Goal: Task Accomplishment & Management: Use online tool/utility

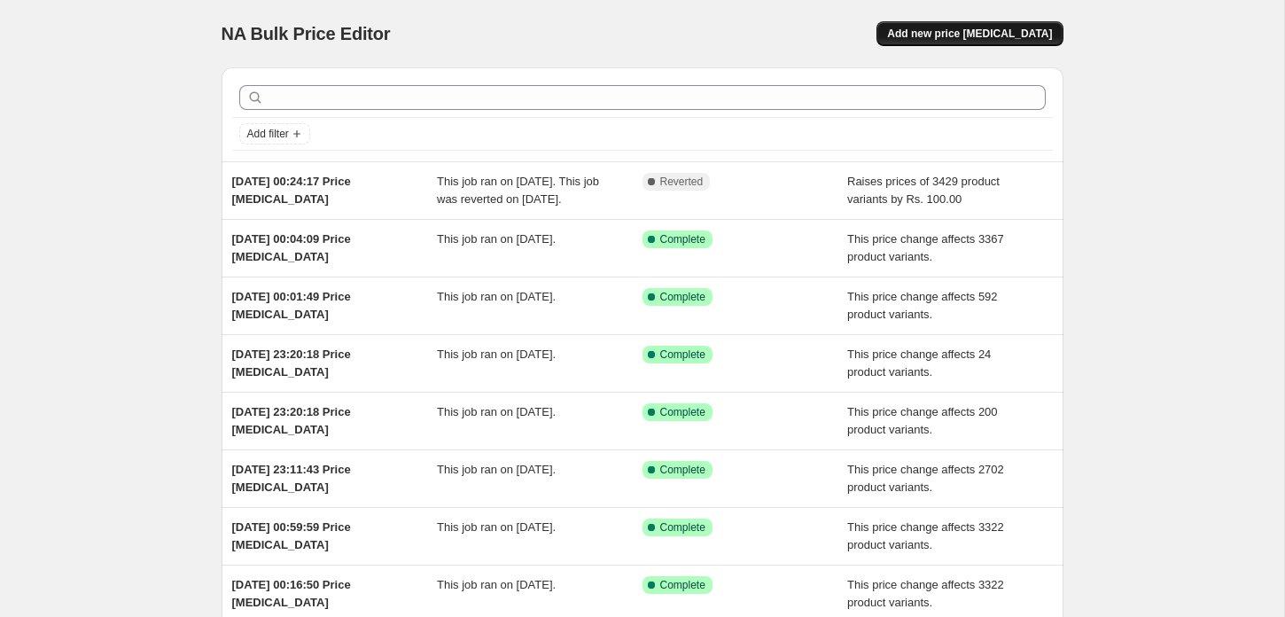
click at [952, 34] on span "Add new price [MEDICAL_DATA]" at bounding box center [969, 34] width 165 height 14
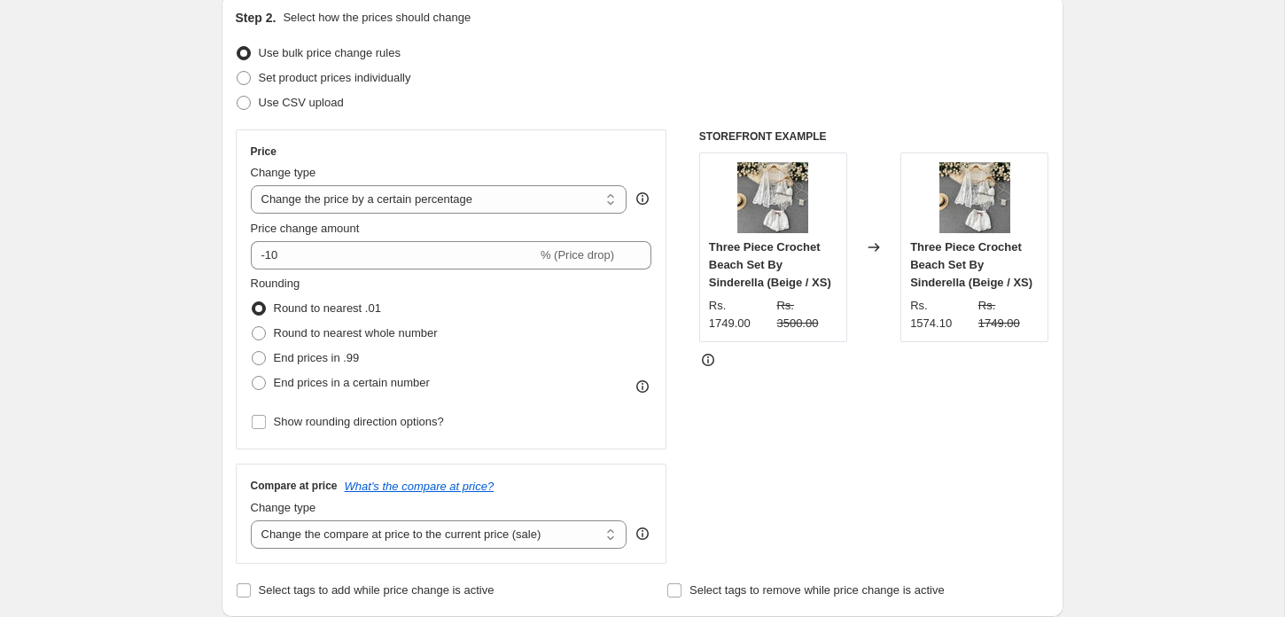
scroll to position [209, 0]
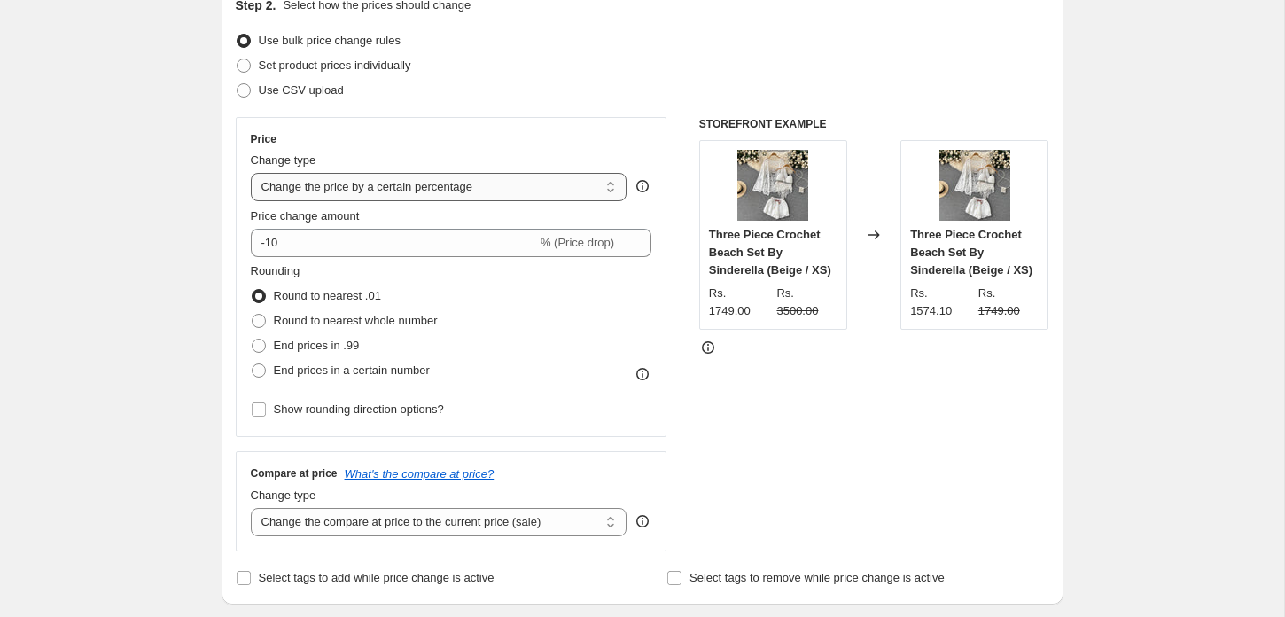
click at [441, 176] on select "Change the price to a certain amount Change the price by a certain amount Chang…" at bounding box center [439, 187] width 377 height 28
select select "margin"
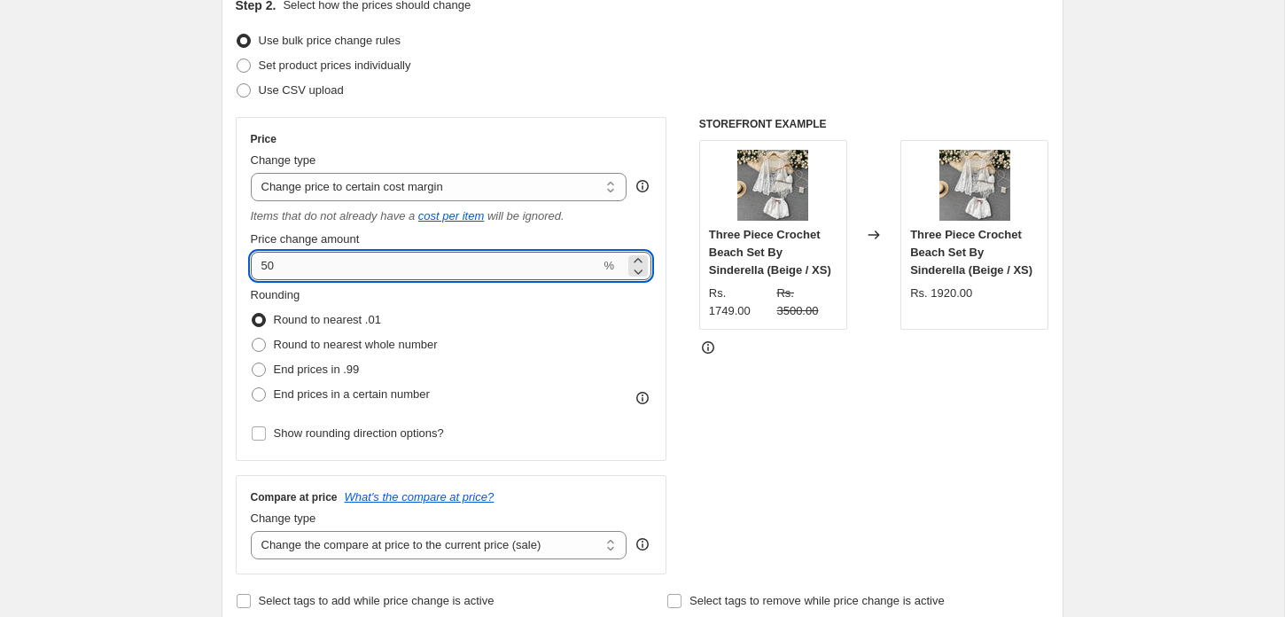
click at [355, 272] on input "50" at bounding box center [426, 266] width 350 height 28
type input "70"
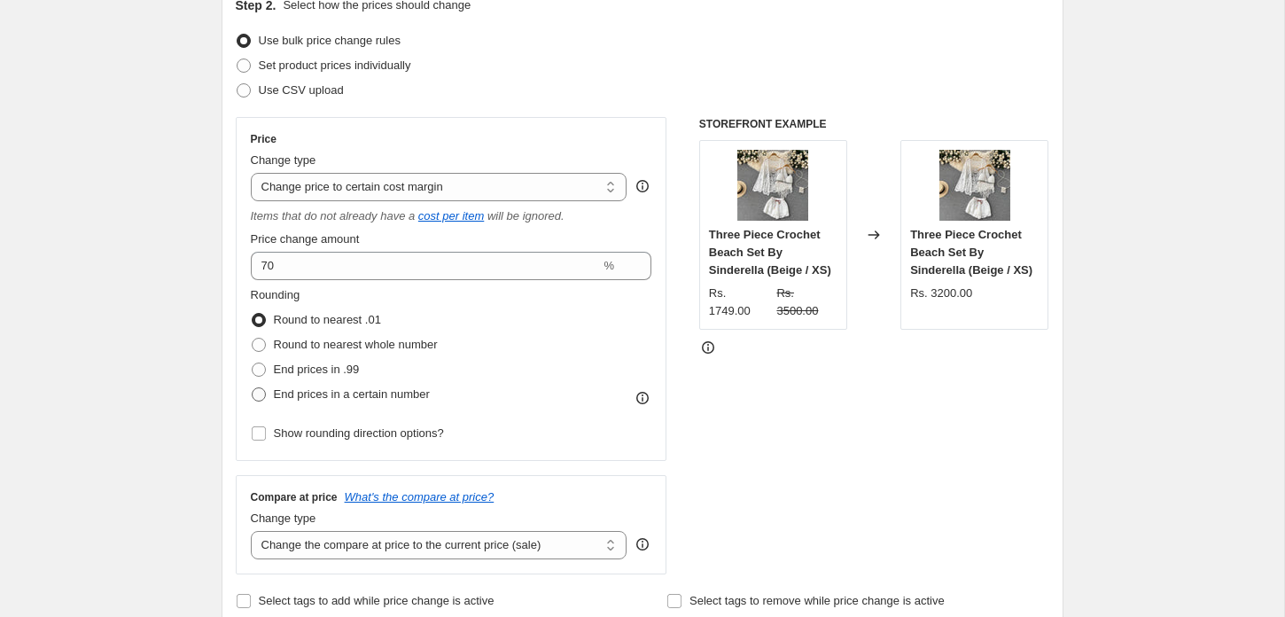
click at [264, 397] on span at bounding box center [259, 394] width 14 height 14
click at [253, 388] on input "End prices in a certain number" at bounding box center [252, 387] width 1 height 1
radio input "true"
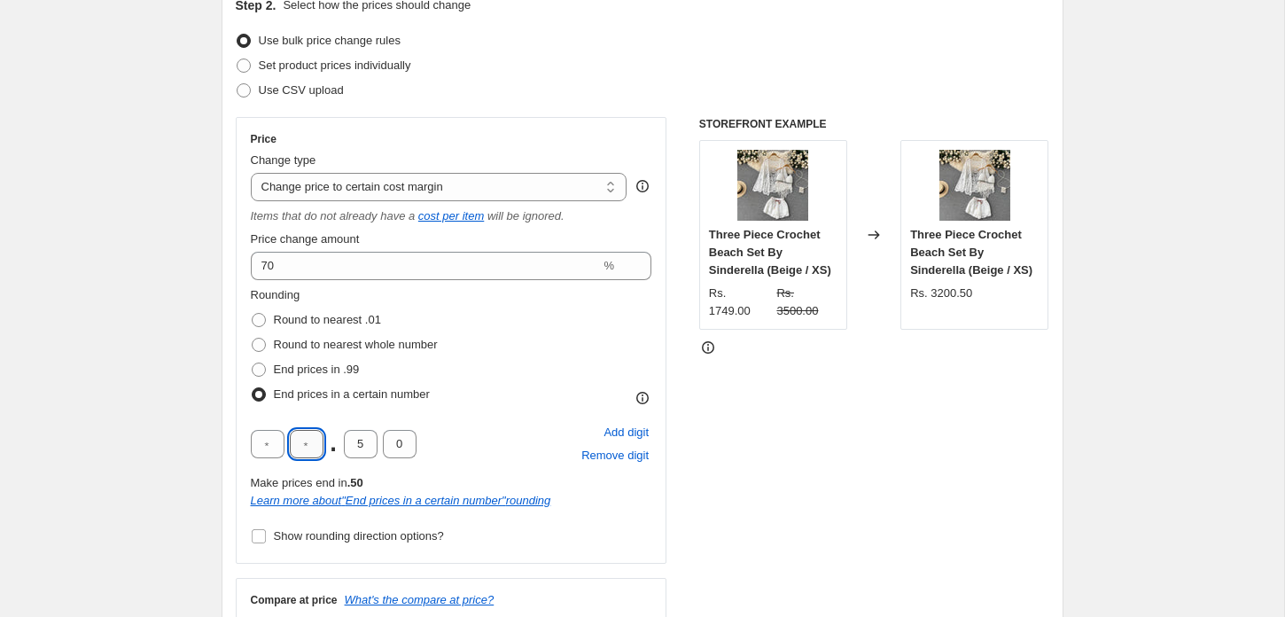
click at [310, 443] on input "text" at bounding box center [307, 444] width 34 height 28
type input "9"
click at [379, 184] on select "Change the price to a certain amount Change the price by a certain amount Chang…" at bounding box center [439, 187] width 377 height 28
click at [251, 173] on select "Change the price to a certain amount Change the price by a certain amount Chang…" at bounding box center [439, 187] width 377 height 28
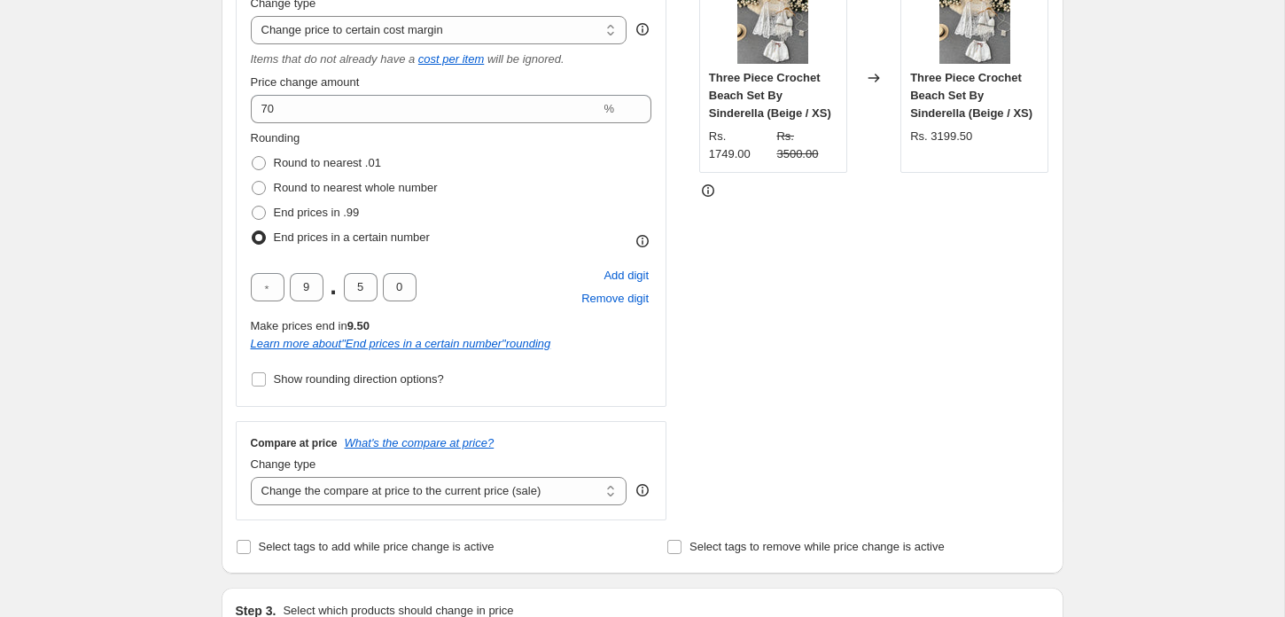
scroll to position [380, 0]
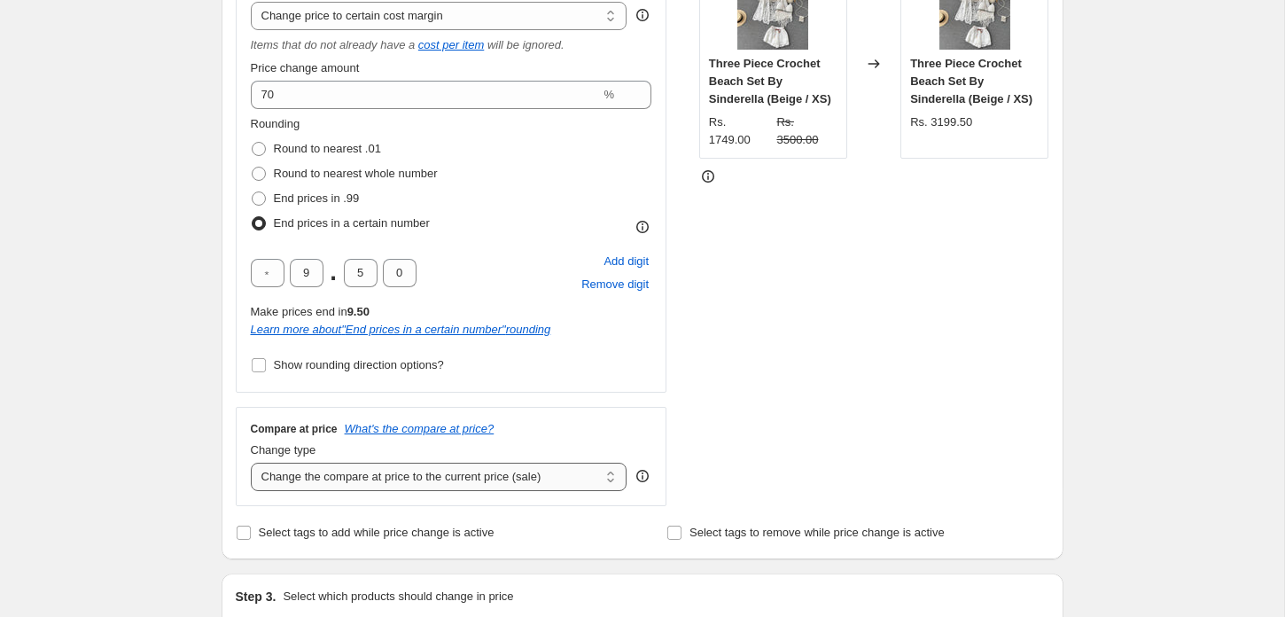
click at [333, 476] on select "Change the compare at price to the current price (sale) Change the compare at p…" at bounding box center [439, 477] width 377 height 28
select select "no_change"
click at [251, 463] on select "Change the compare at price to the current price (sale) Change the compare at p…" at bounding box center [439, 477] width 377 height 28
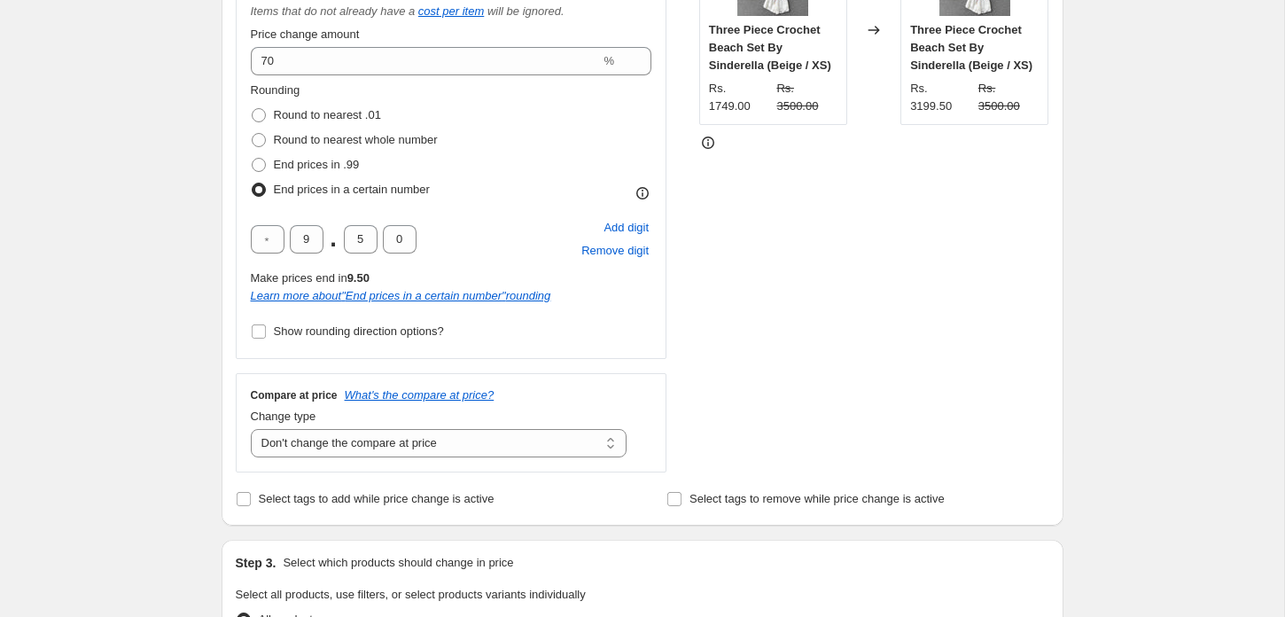
scroll to position [417, 0]
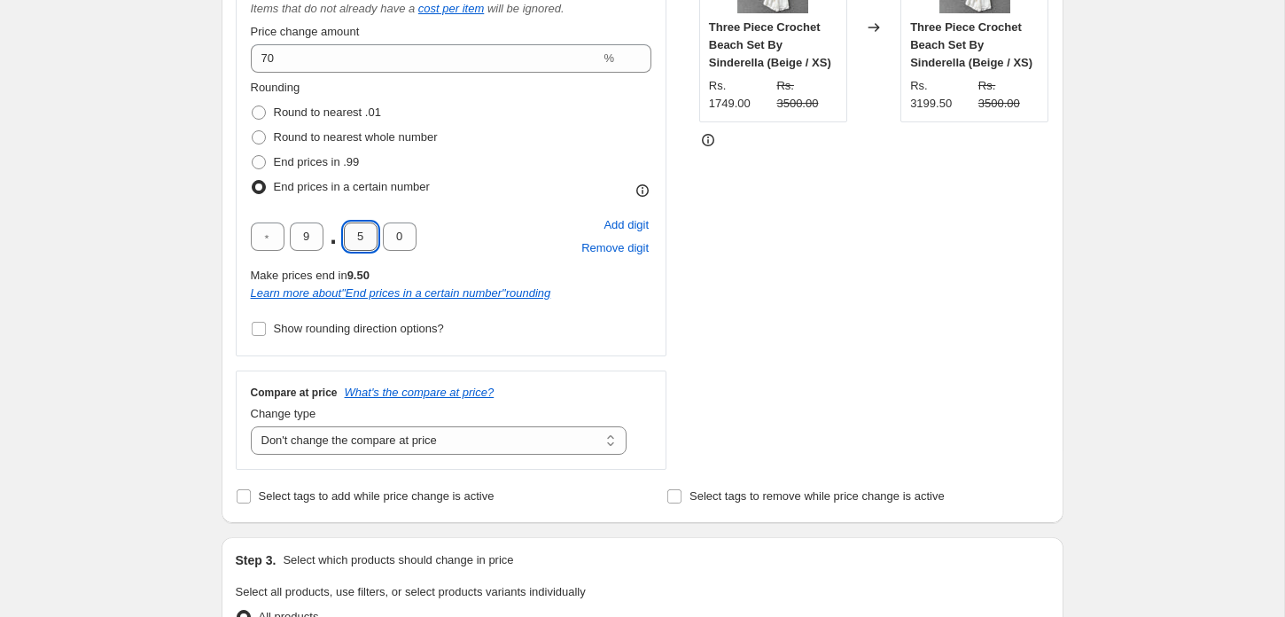
click at [356, 225] on input "5" at bounding box center [361, 237] width 34 height 28
type input "0"
click at [151, 233] on div "Create new price change job. This page is ready Create new price change job Dra…" at bounding box center [642, 546] width 1285 height 1926
click at [253, 324] on input "Show rounding direction options?" at bounding box center [259, 329] width 14 height 14
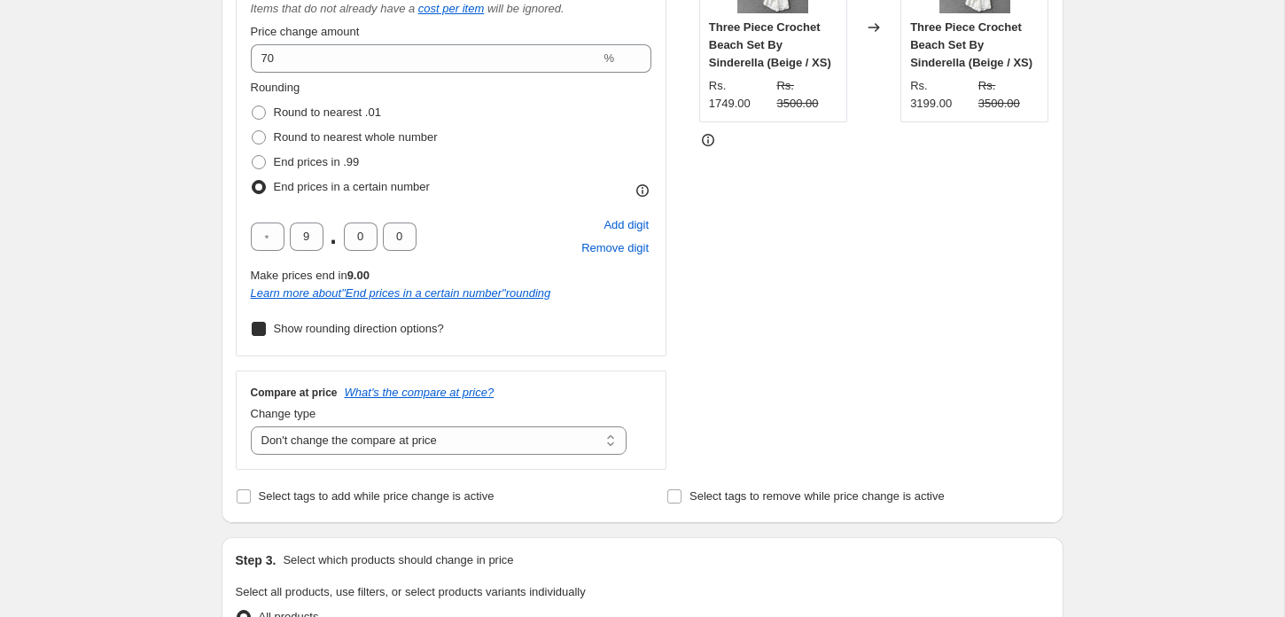
checkbox input "true"
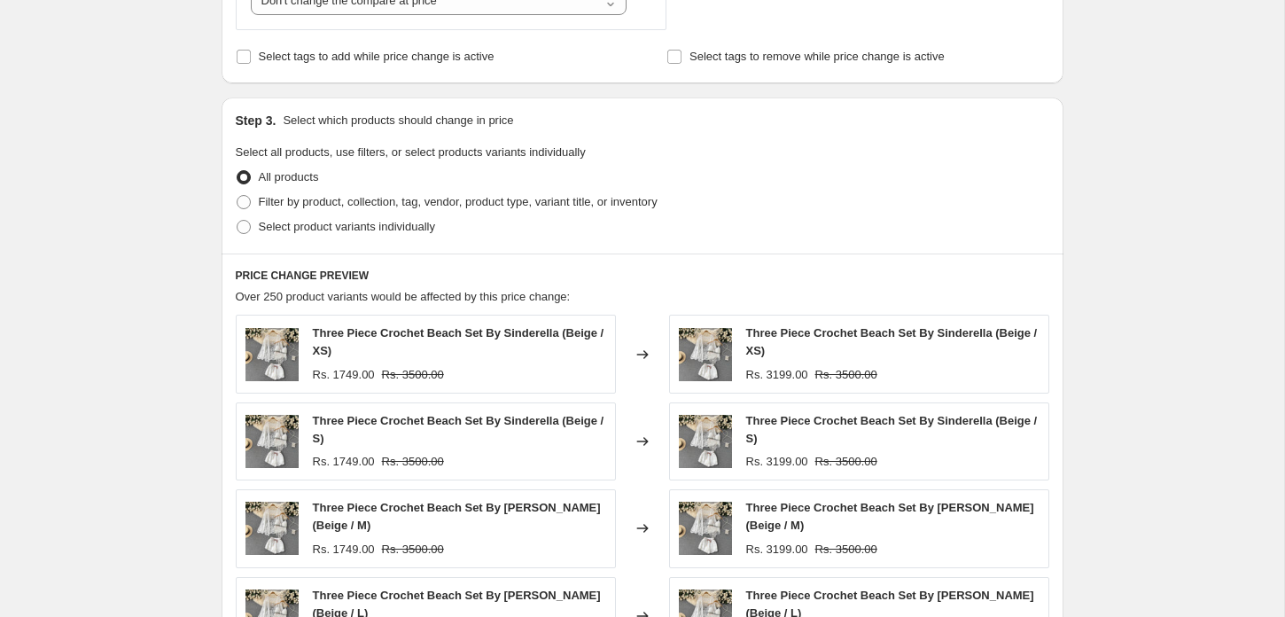
scroll to position [984, 0]
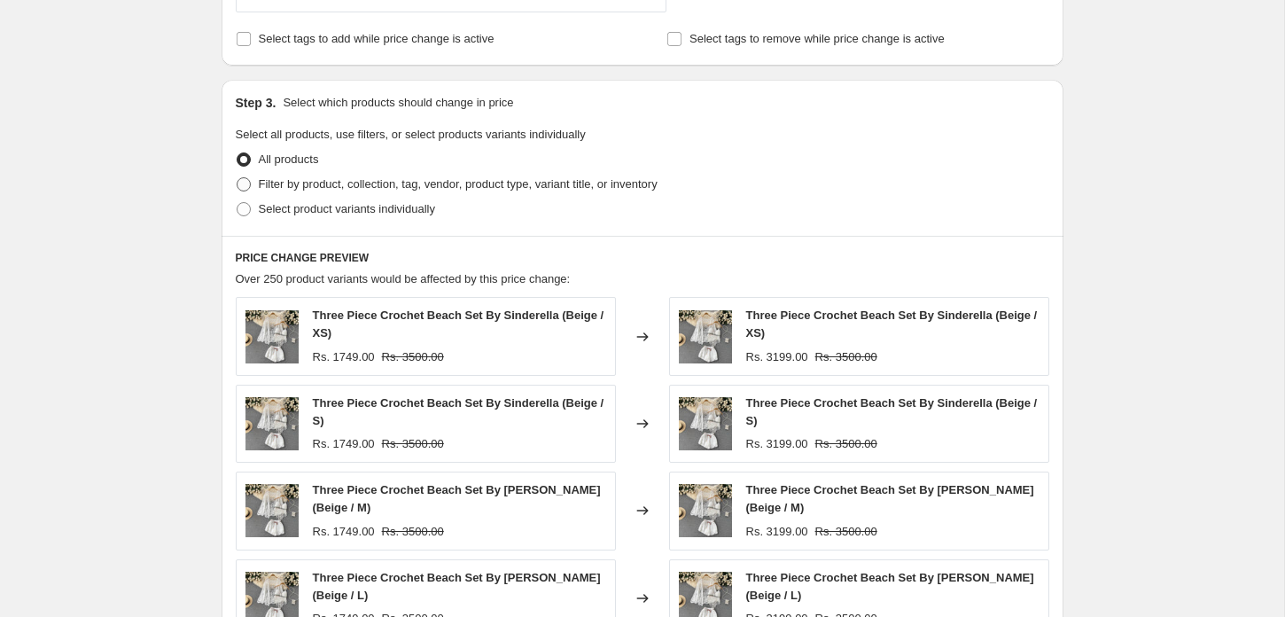
click at [238, 186] on span at bounding box center [244, 184] width 14 height 14
click at [238, 178] on input "Filter by product, collection, tag, vendor, product type, variant title, or inv…" at bounding box center [237, 177] width 1 height 1
radio input "true"
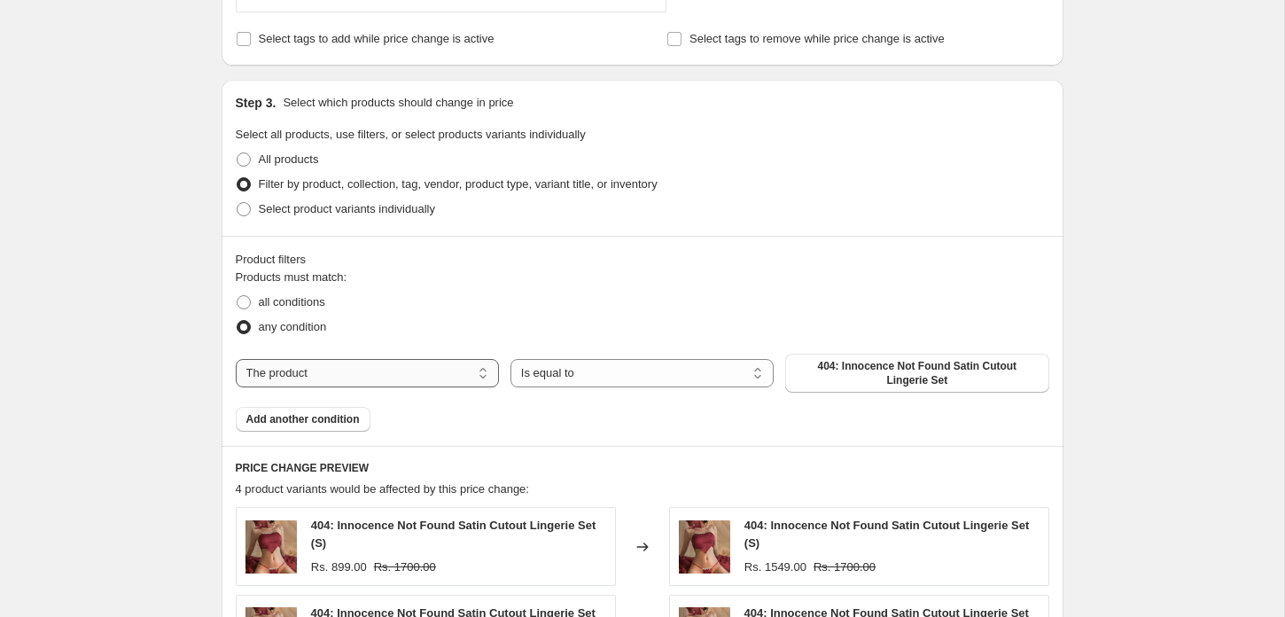
click at [345, 367] on select "The product The product's collection The product's tag The product's vendor The…" at bounding box center [367, 373] width 263 height 28
select select "collection"
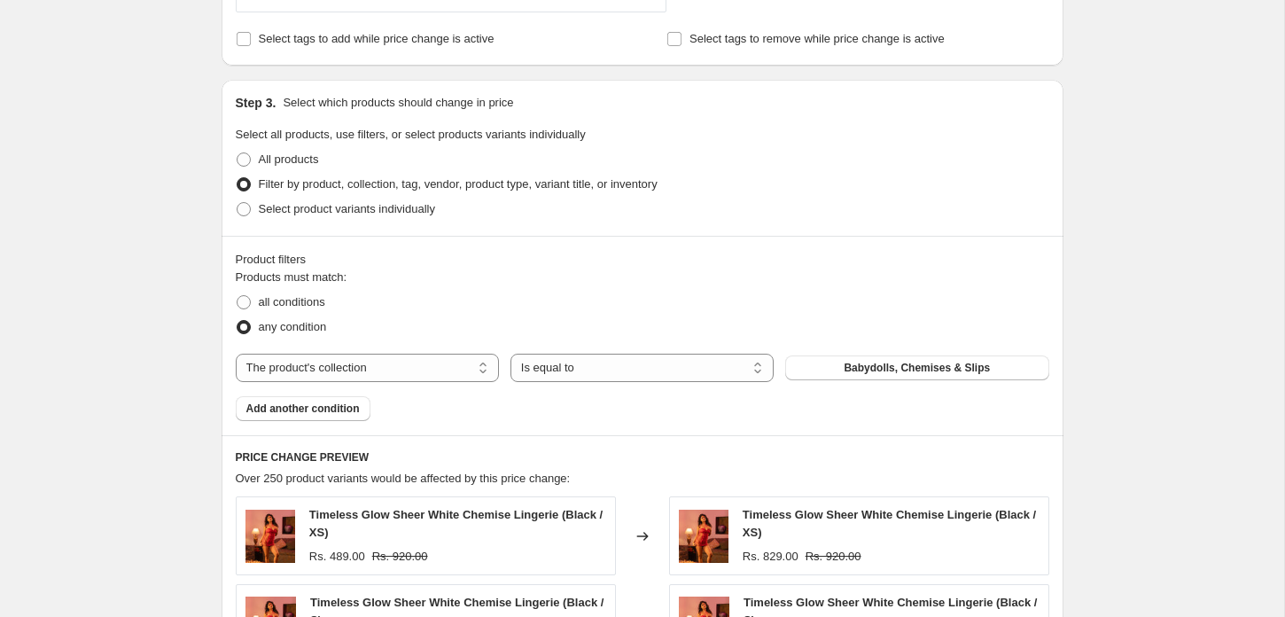
click at [866, 368] on span "Babydolls, Chemises & Slips" at bounding box center [917, 368] width 146 height 14
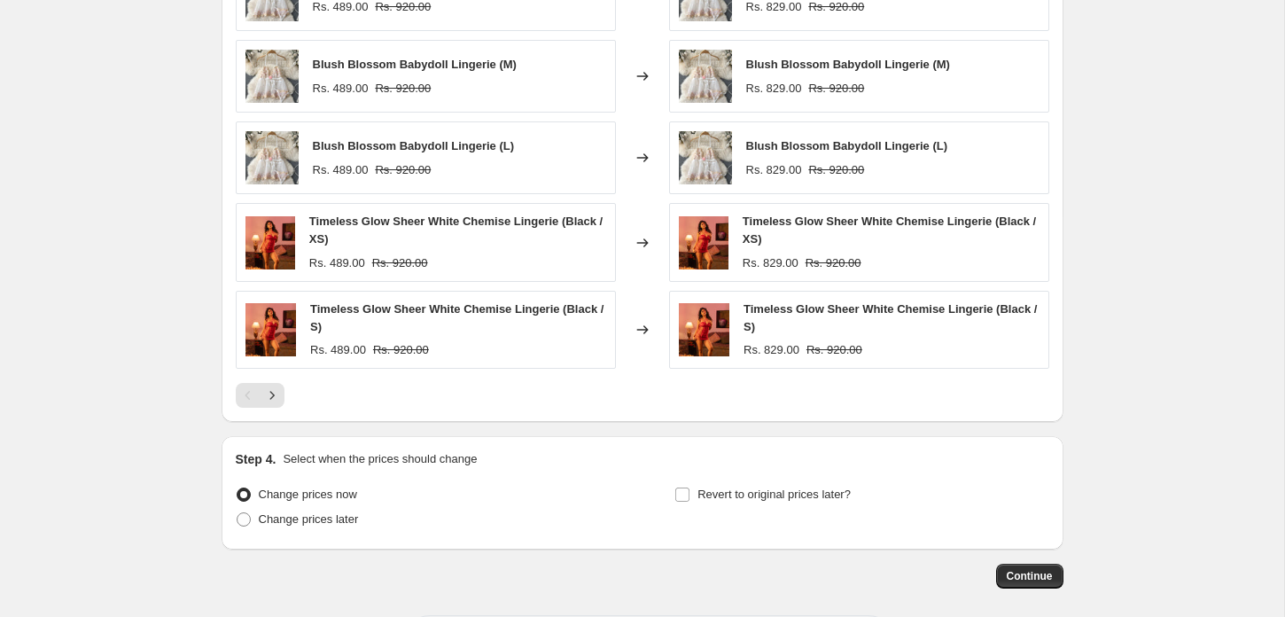
scroll to position [1602, 0]
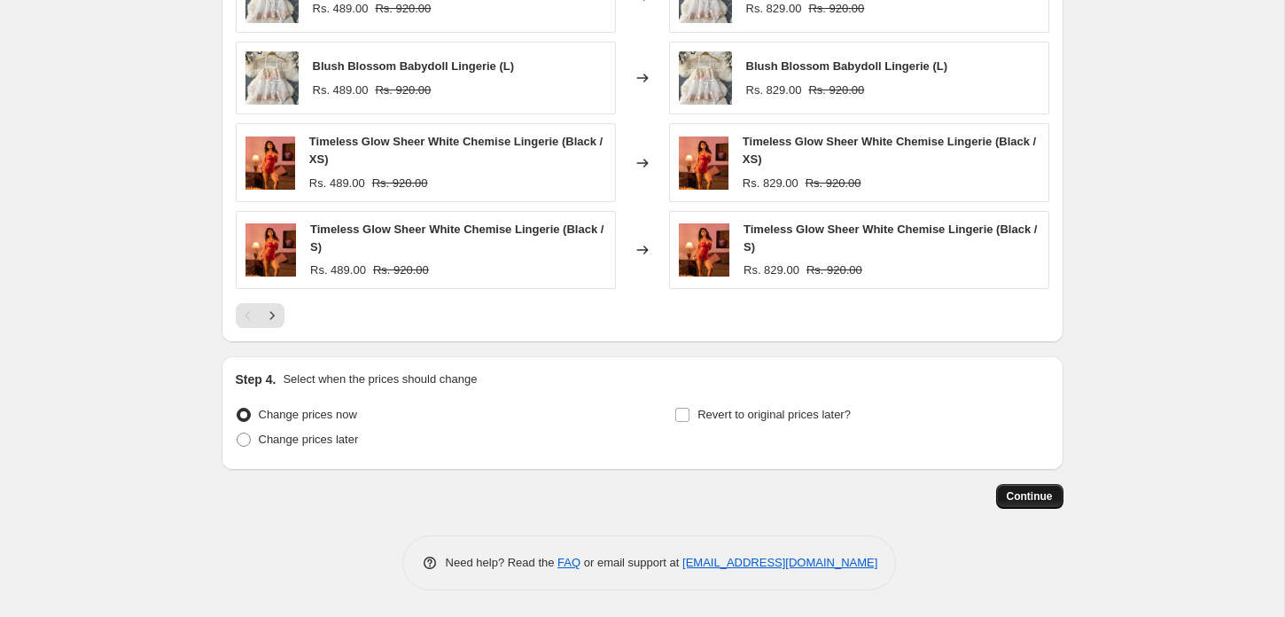
click at [1020, 493] on span "Continue" at bounding box center [1030, 496] width 46 height 14
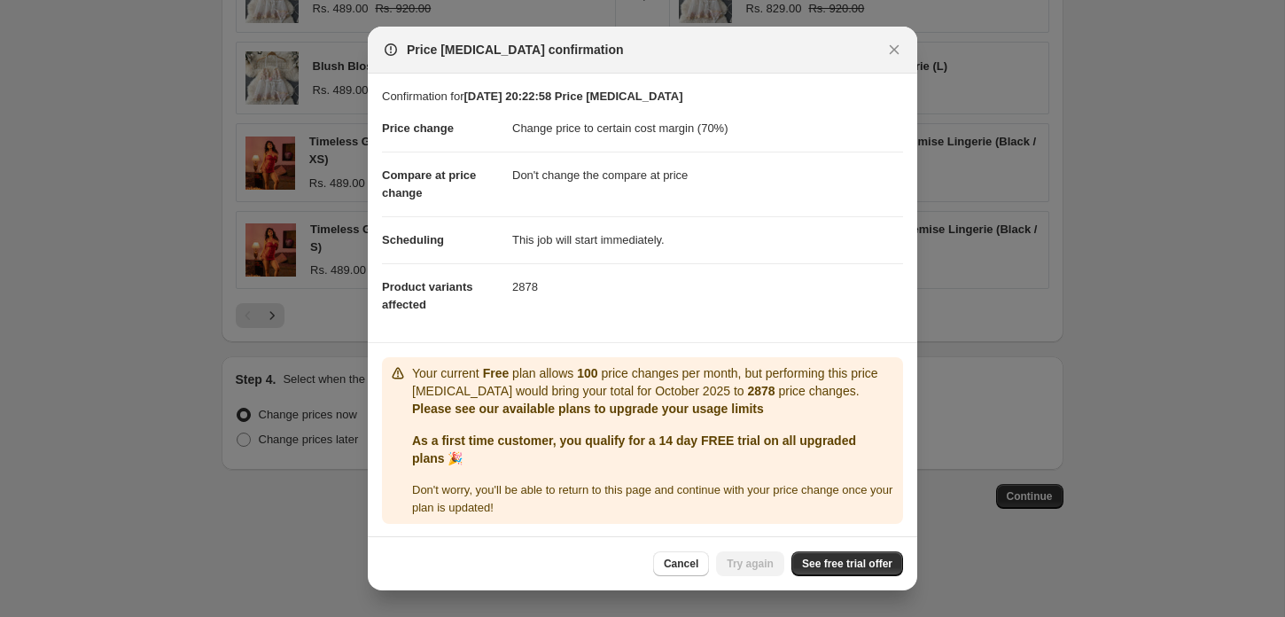
scroll to position [2, 0]
click at [852, 567] on span "See free trial offer" at bounding box center [847, 564] width 90 height 14
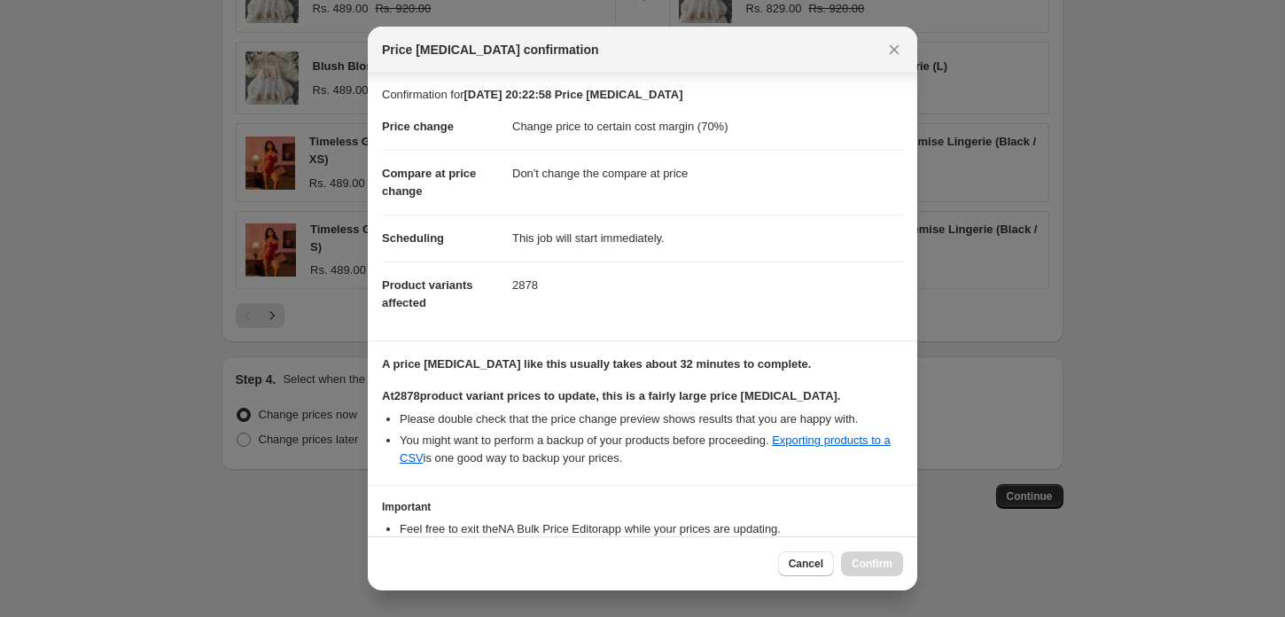
scroll to position [118, 0]
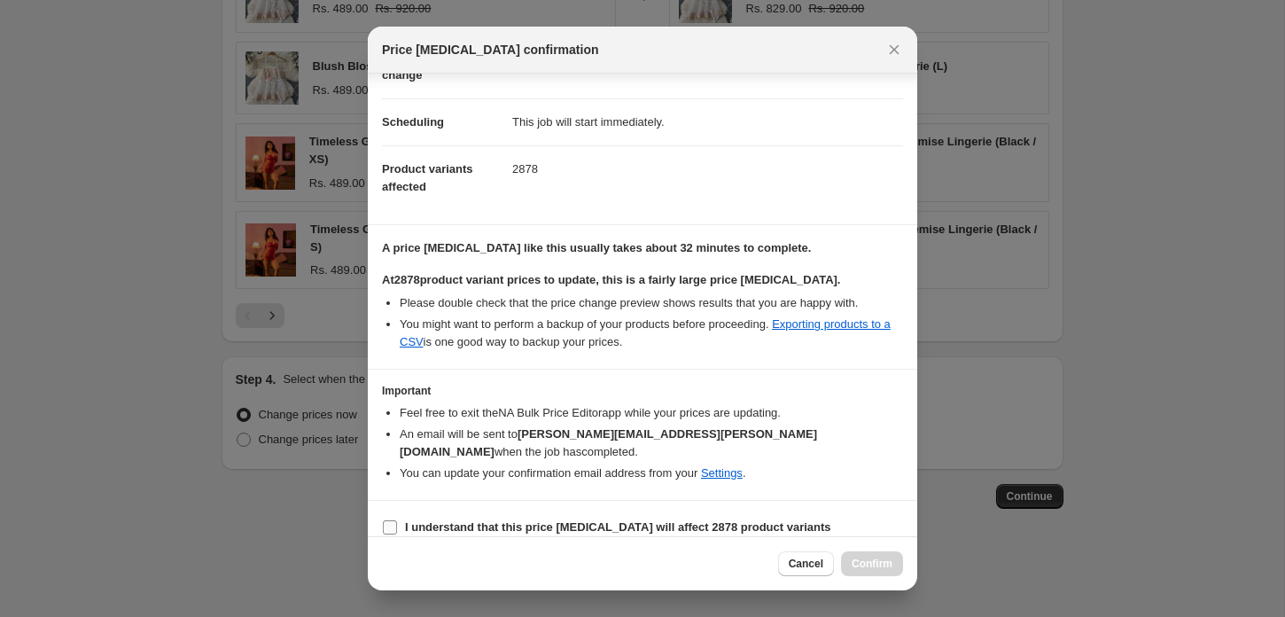
click at [537, 520] on b "I understand that this price change job will affect 2878 product variants" at bounding box center [618, 526] width 426 height 13
click at [397, 520] on input "I understand that this price change job will affect 2878 product variants" at bounding box center [390, 527] width 14 height 14
checkbox input "true"
click at [888, 566] on span "Confirm" at bounding box center [872, 564] width 41 height 14
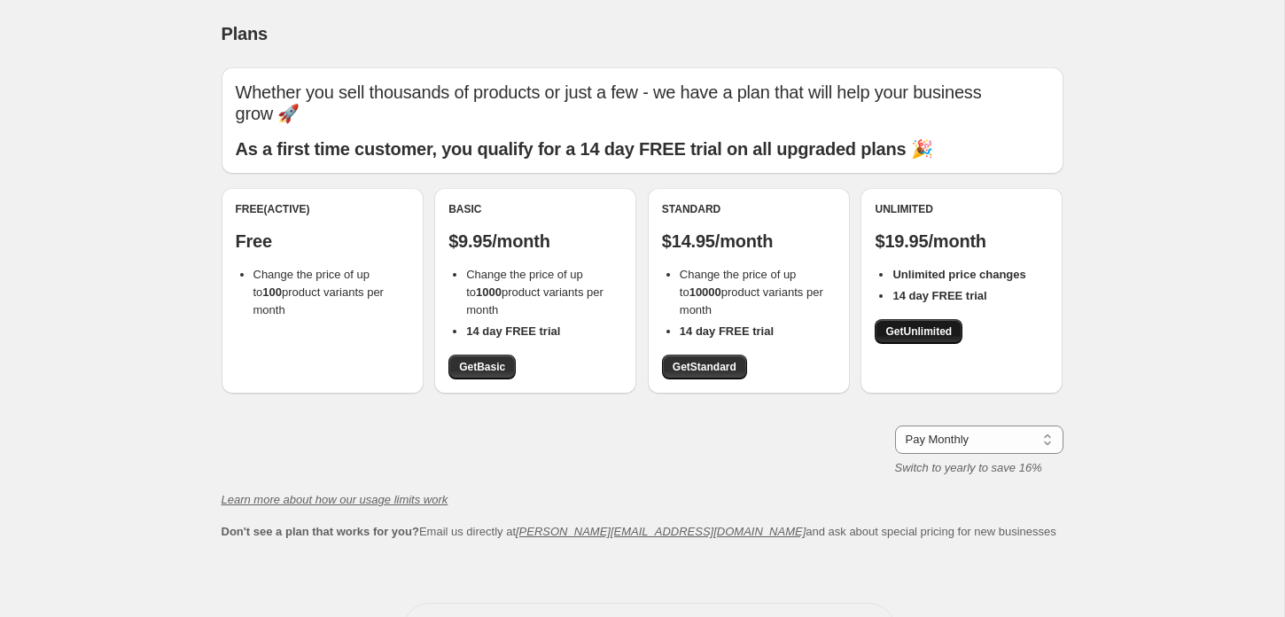
click at [940, 330] on span "Get Unlimited" at bounding box center [919, 331] width 66 height 14
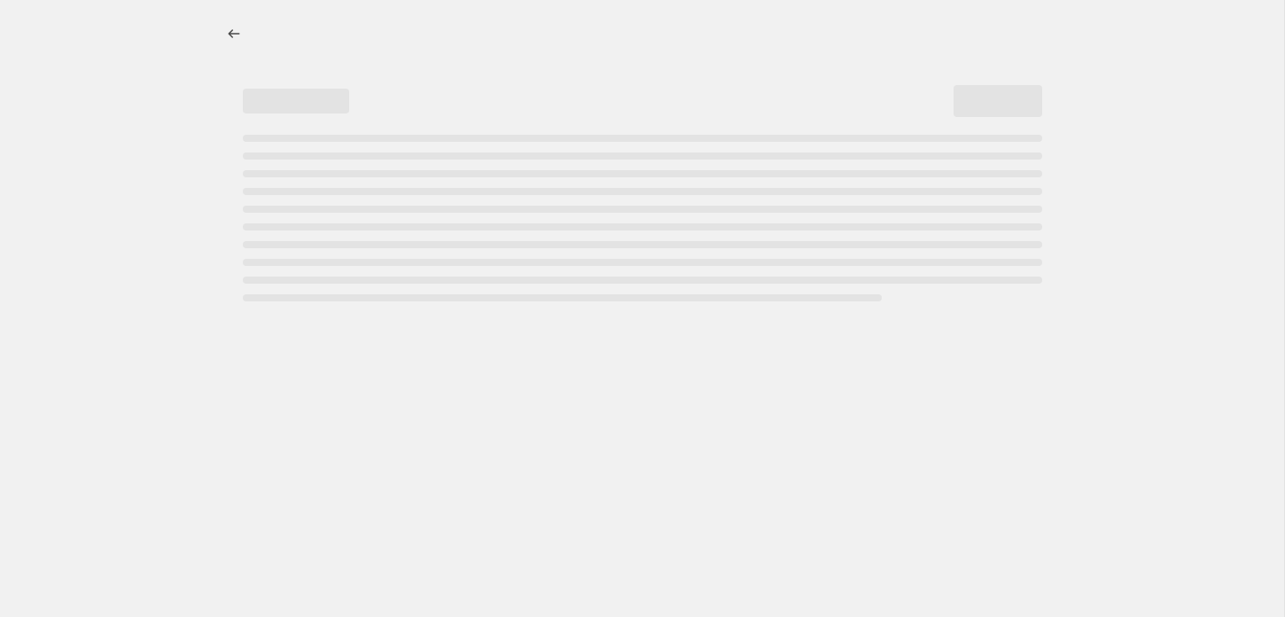
select select "margin"
select select "no_change"
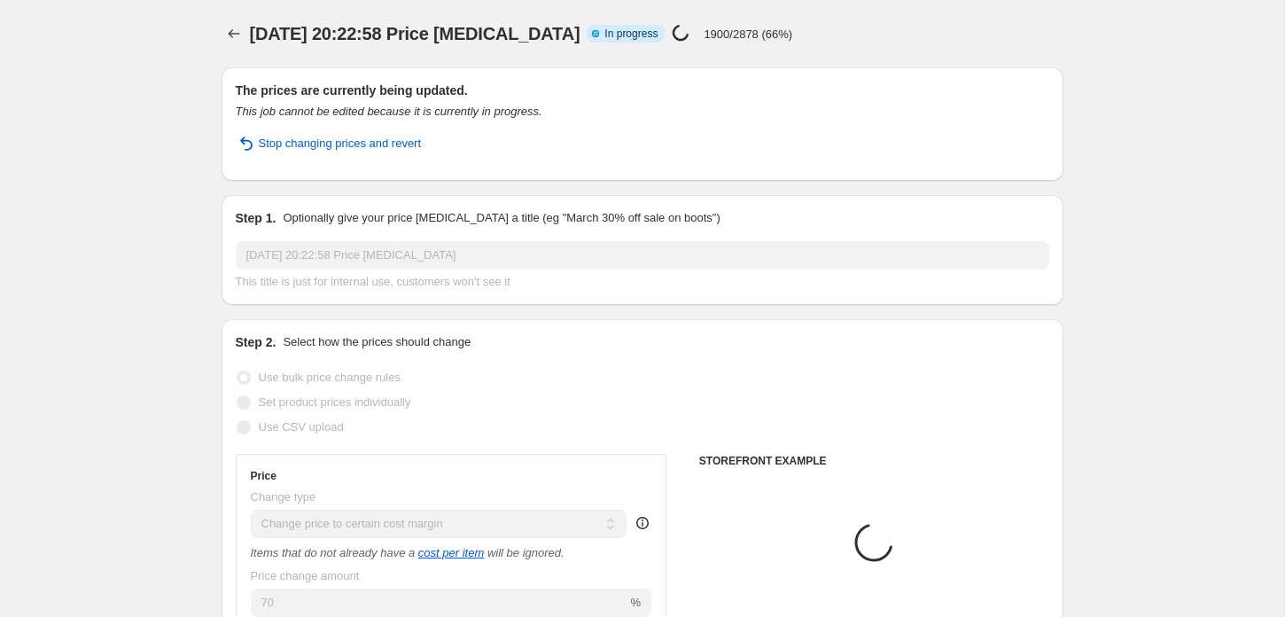
select select "collection"
